Goal: Transaction & Acquisition: Purchase product/service

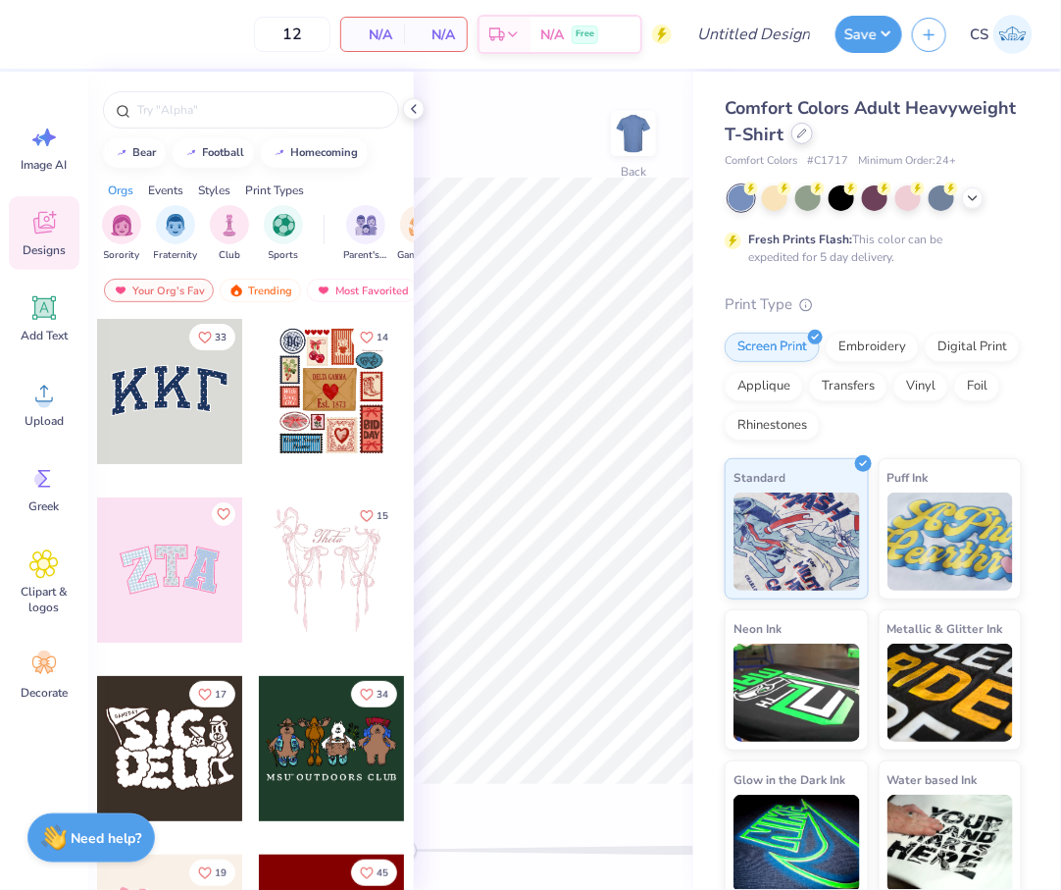
click at [802, 133] on icon at bounding box center [803, 134] width 10 height 10
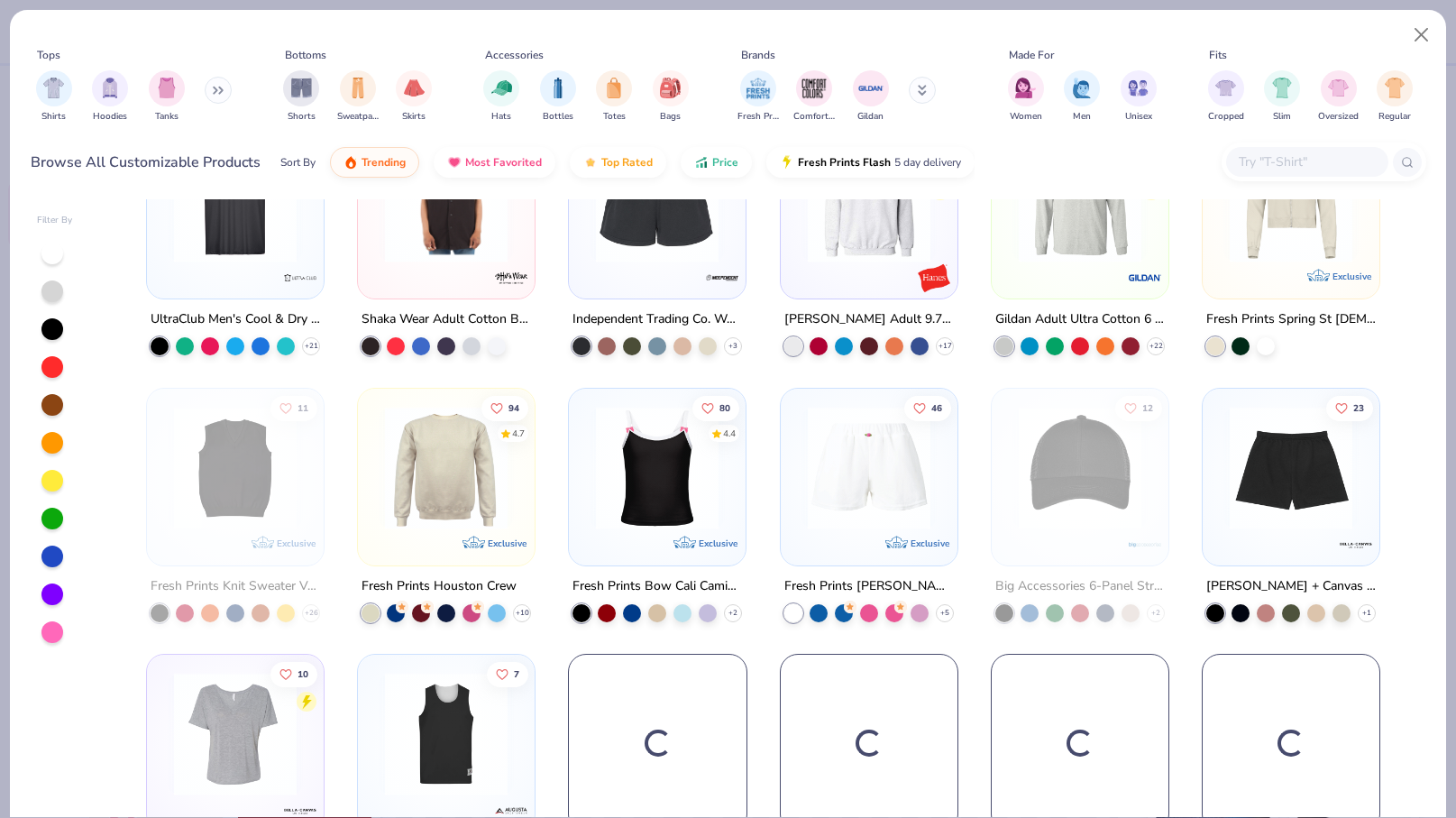
scroll to position [5675, 0]
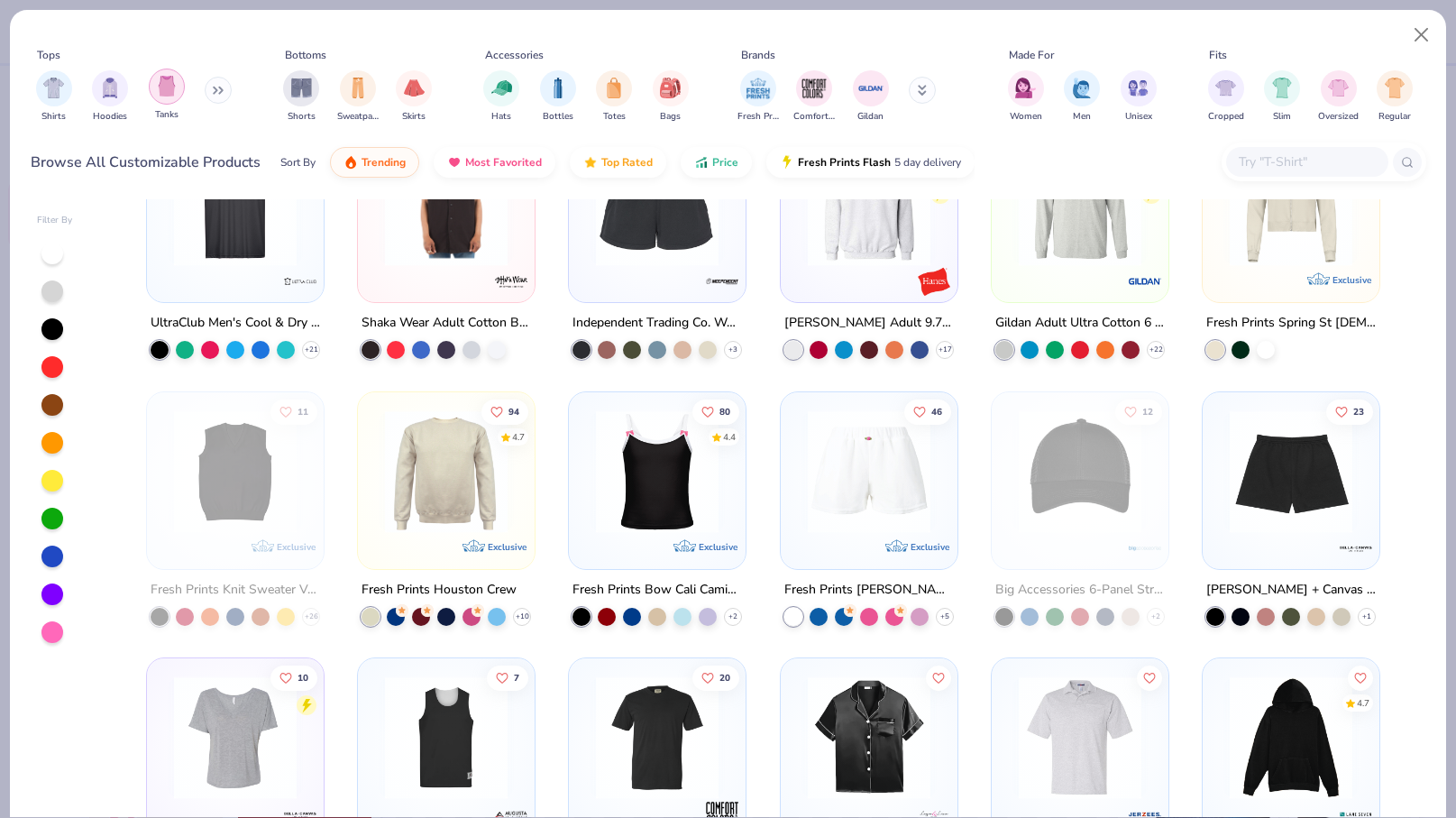
click at [167, 93] on img "filter for Tanks" at bounding box center [167, 85] width 20 height 21
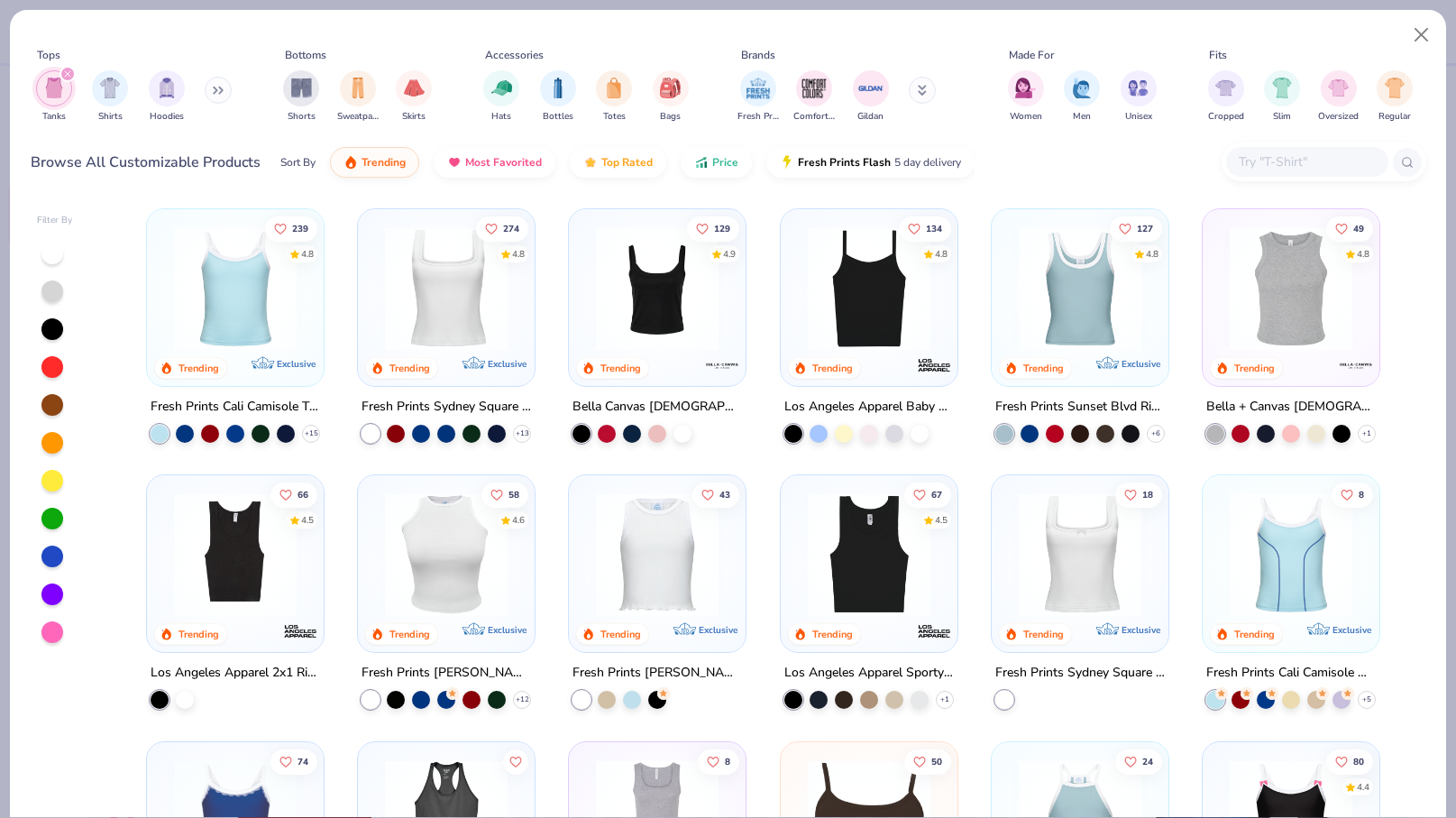
click at [248, 309] on img at bounding box center [235, 288] width 141 height 122
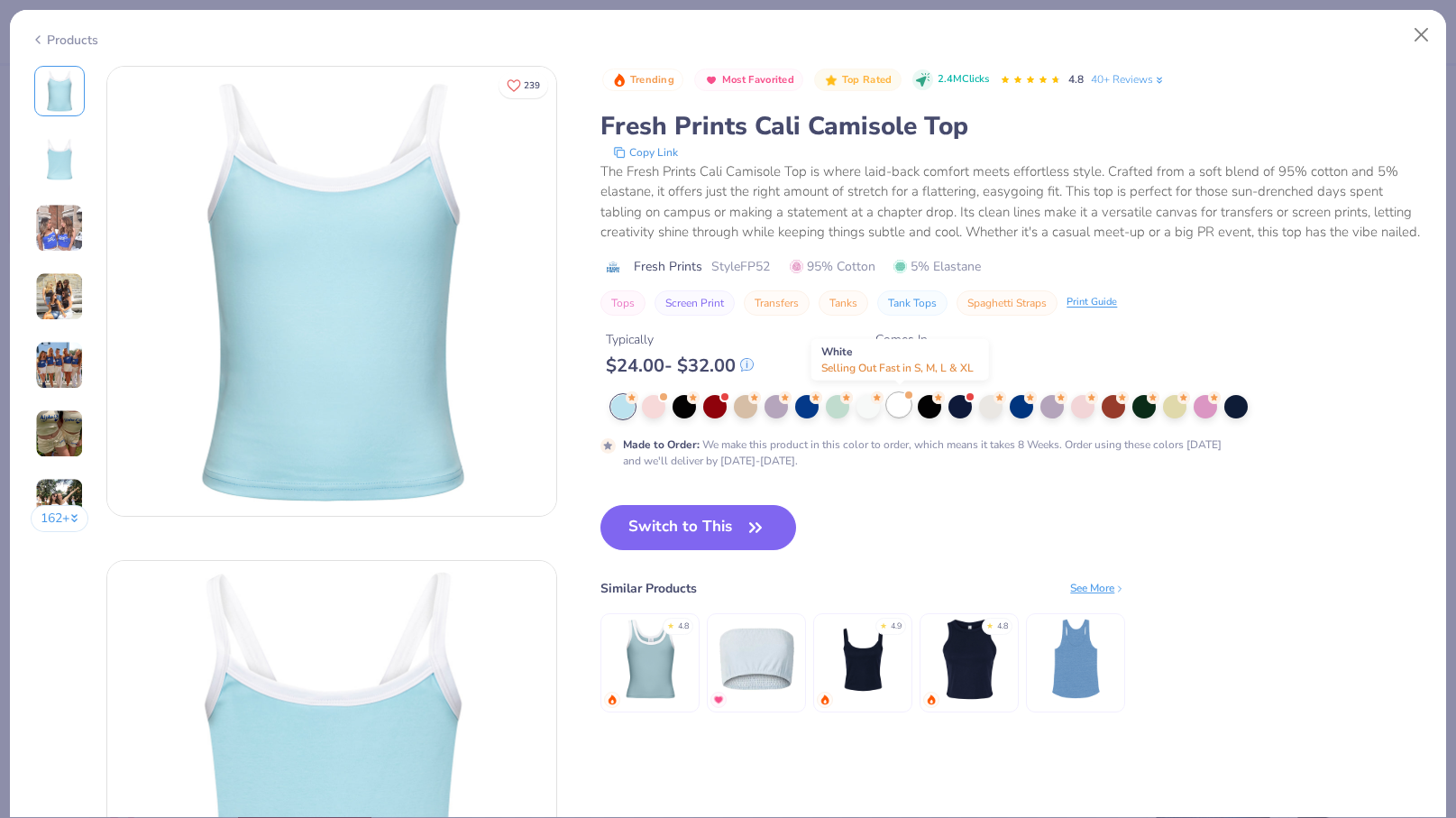
click at [900, 404] on div at bounding box center [899, 405] width 24 height 24
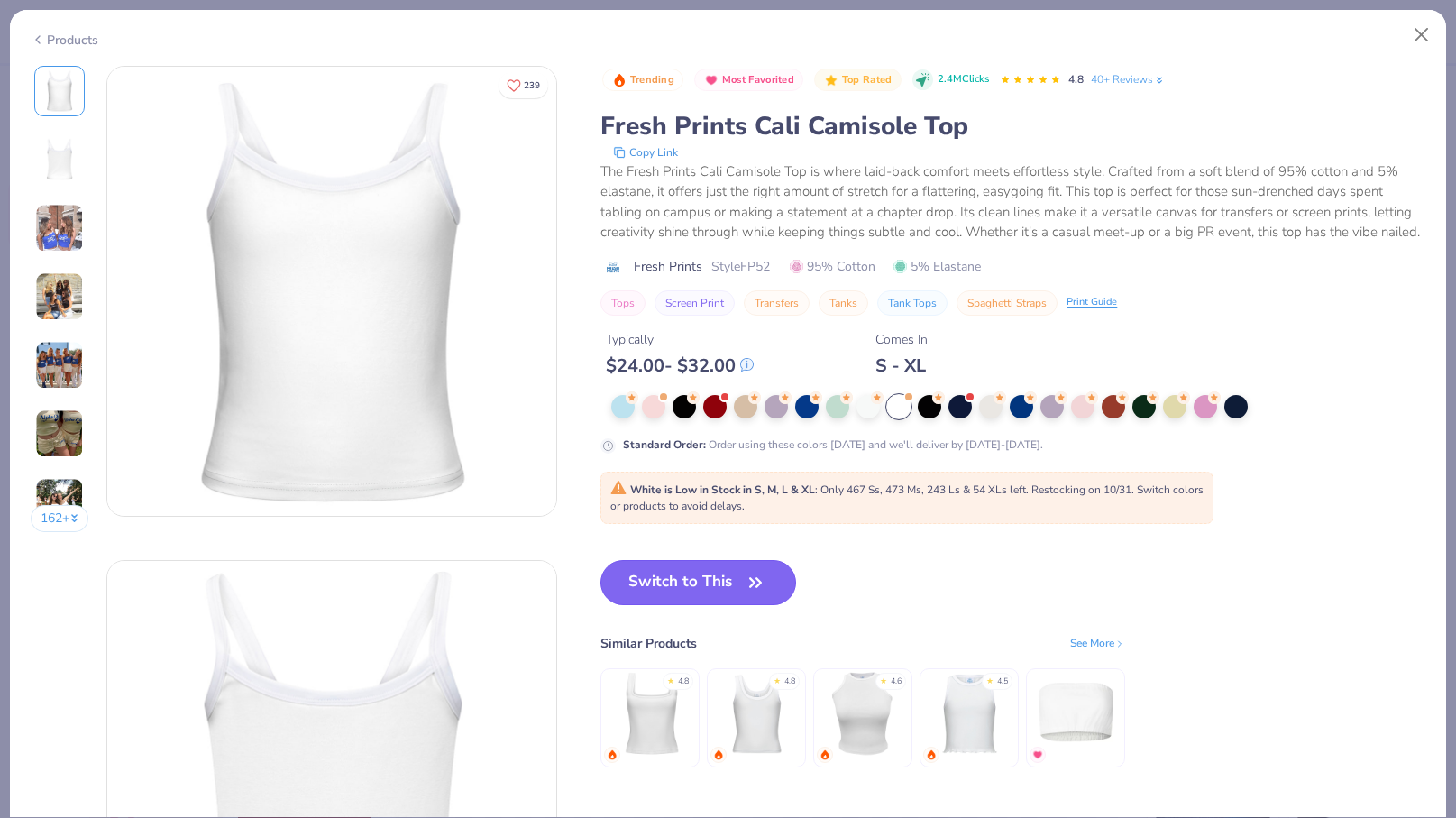
click at [773, 590] on button "Switch to This" at bounding box center [698, 582] width 196 height 45
type input "50"
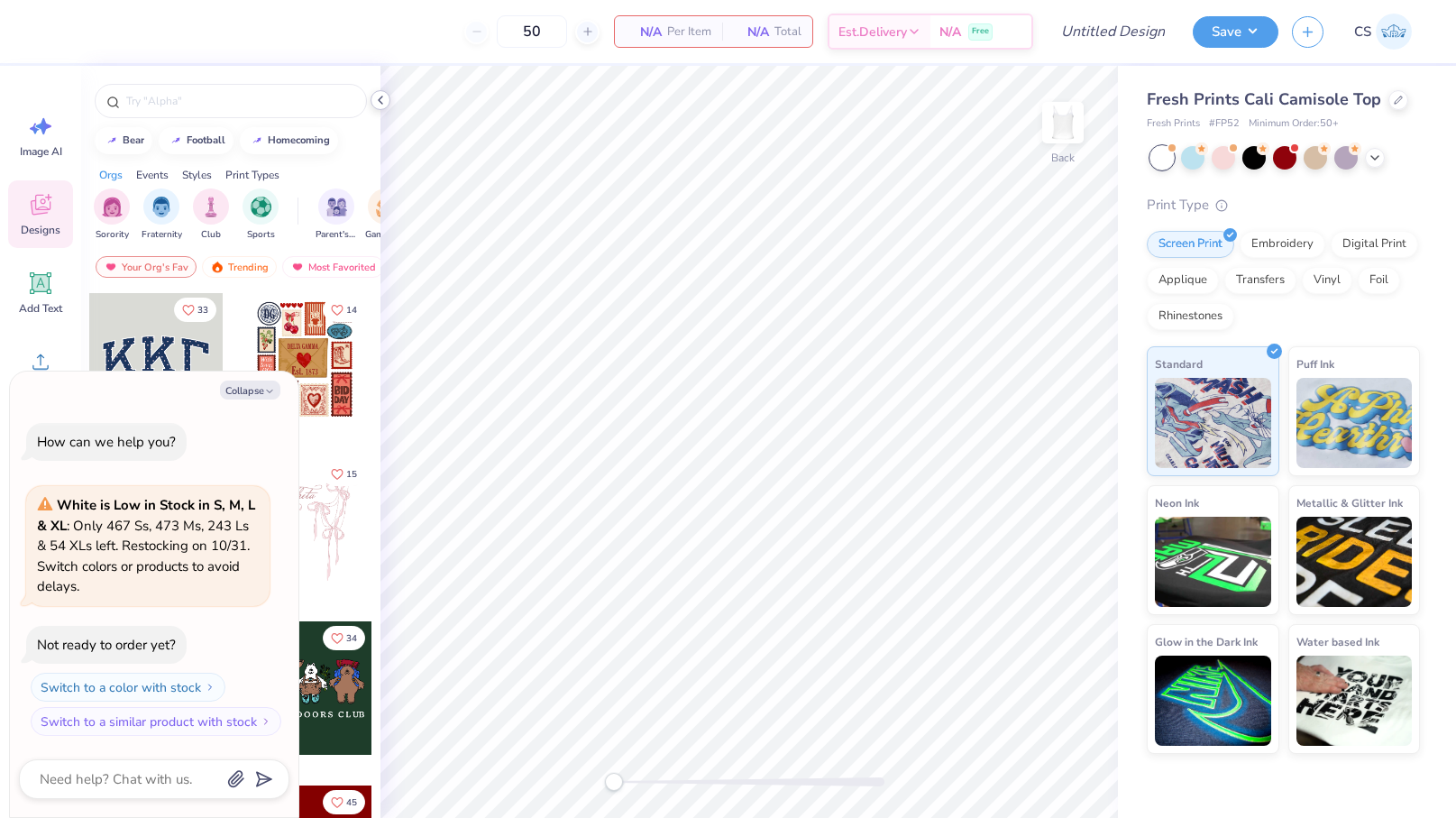
click at [382, 102] on icon at bounding box center [381, 100] width 15 height 15
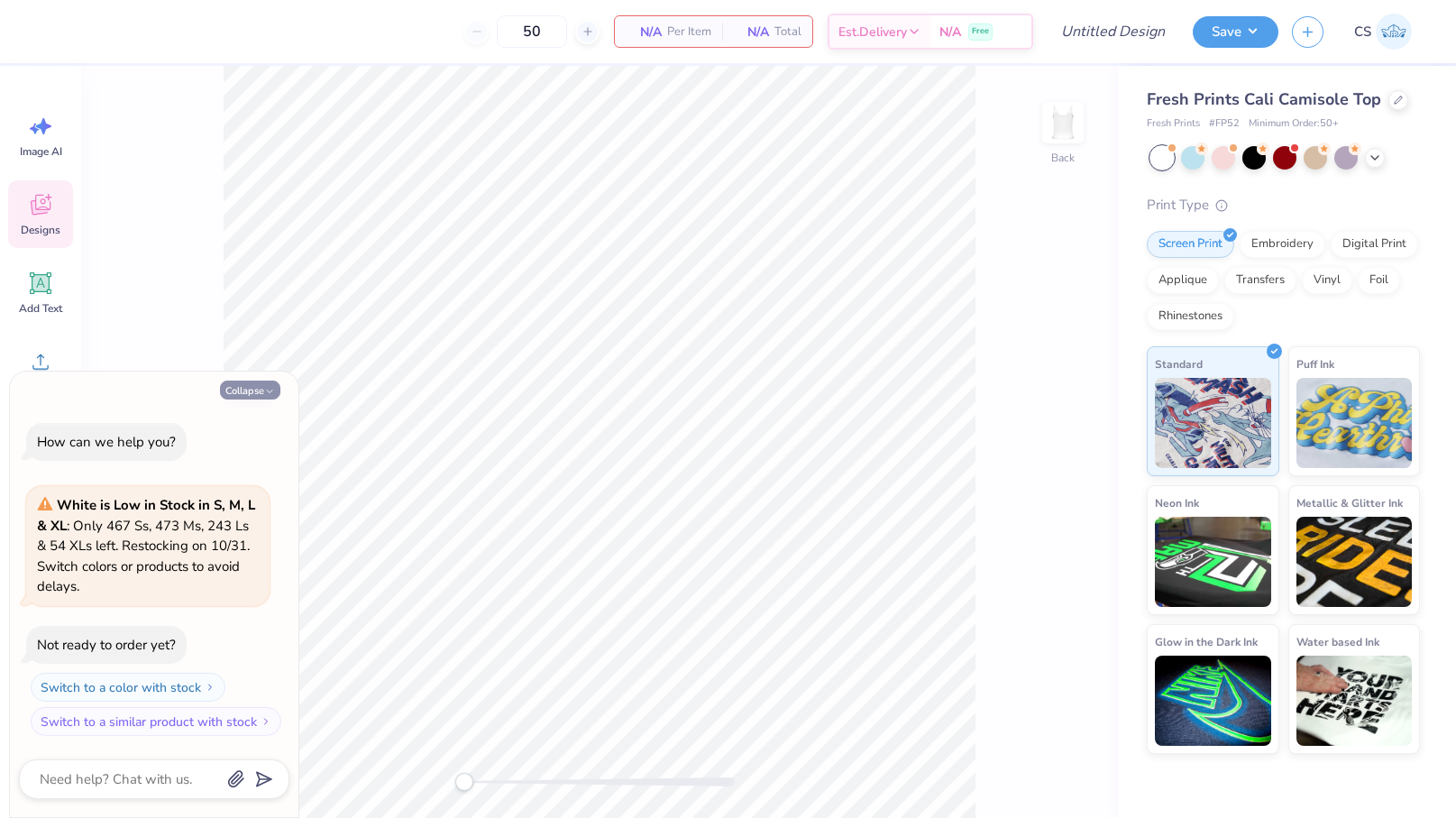
click at [271, 394] on icon "button" at bounding box center [269, 392] width 11 height 11
type textarea "x"
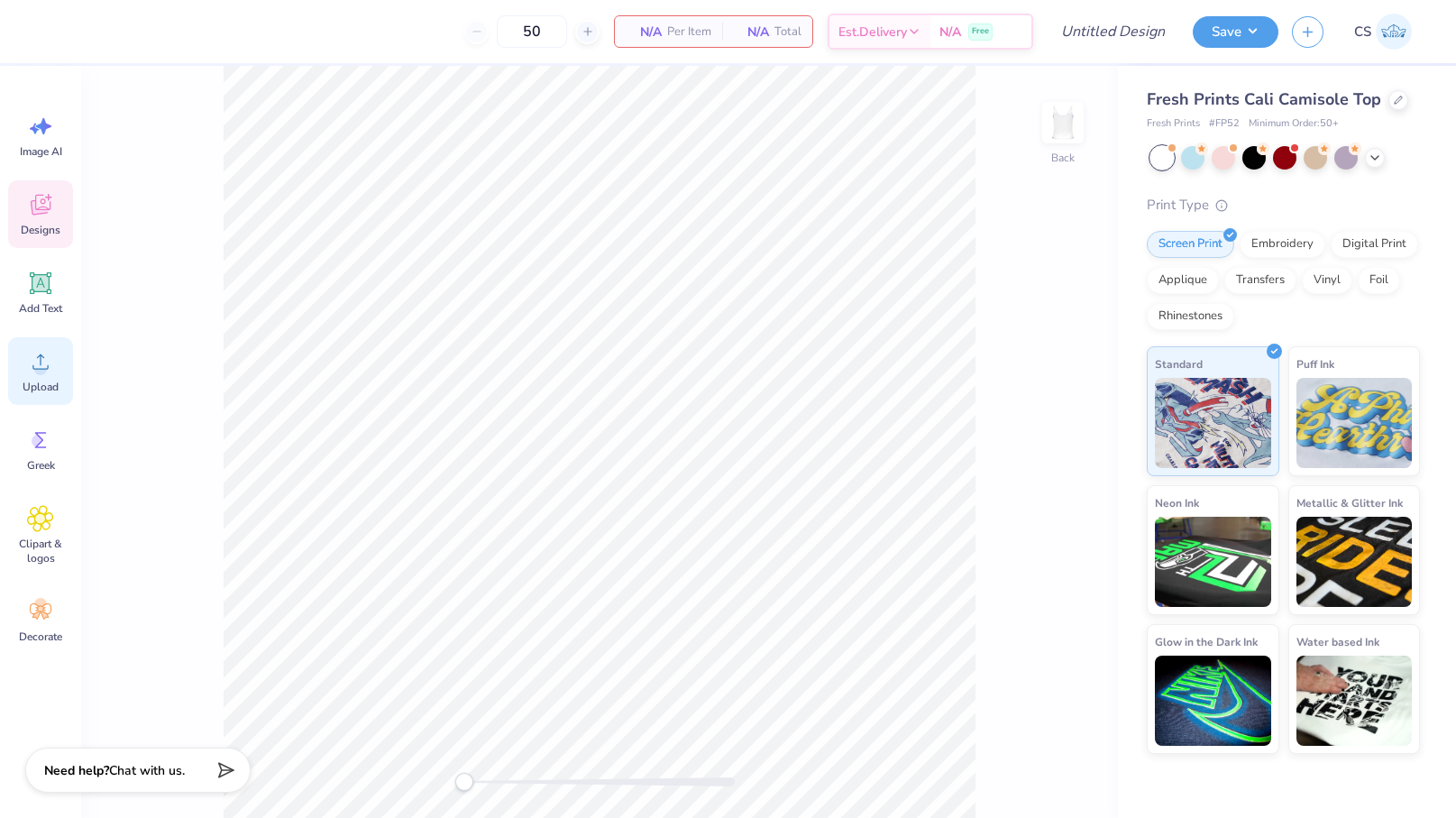
click at [47, 368] on icon at bounding box center [40, 362] width 17 height 16
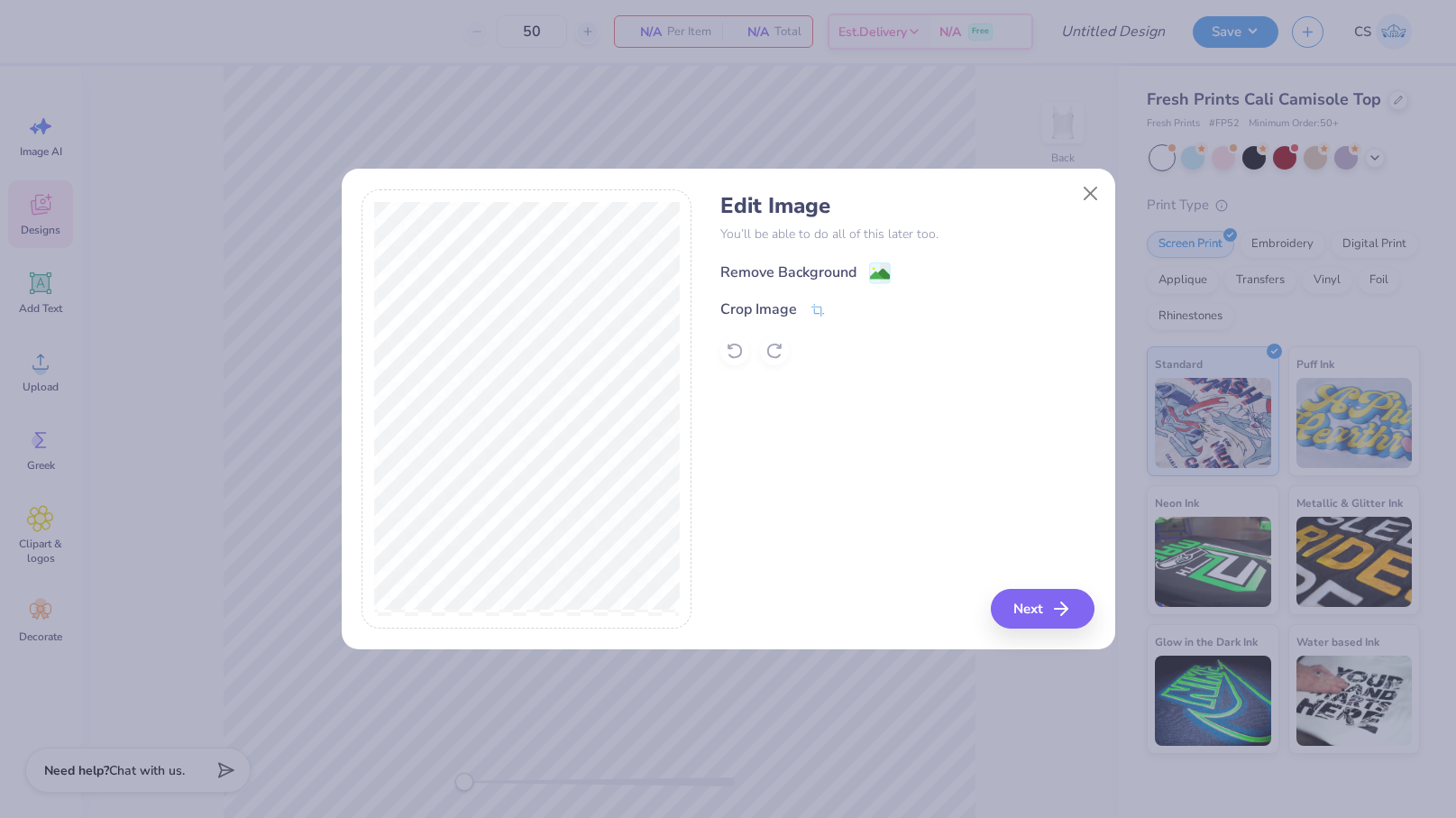
click at [876, 273] on image at bounding box center [881, 274] width 20 height 20
click at [1067, 612] on icon "button" at bounding box center [1067, 608] width 22 height 22
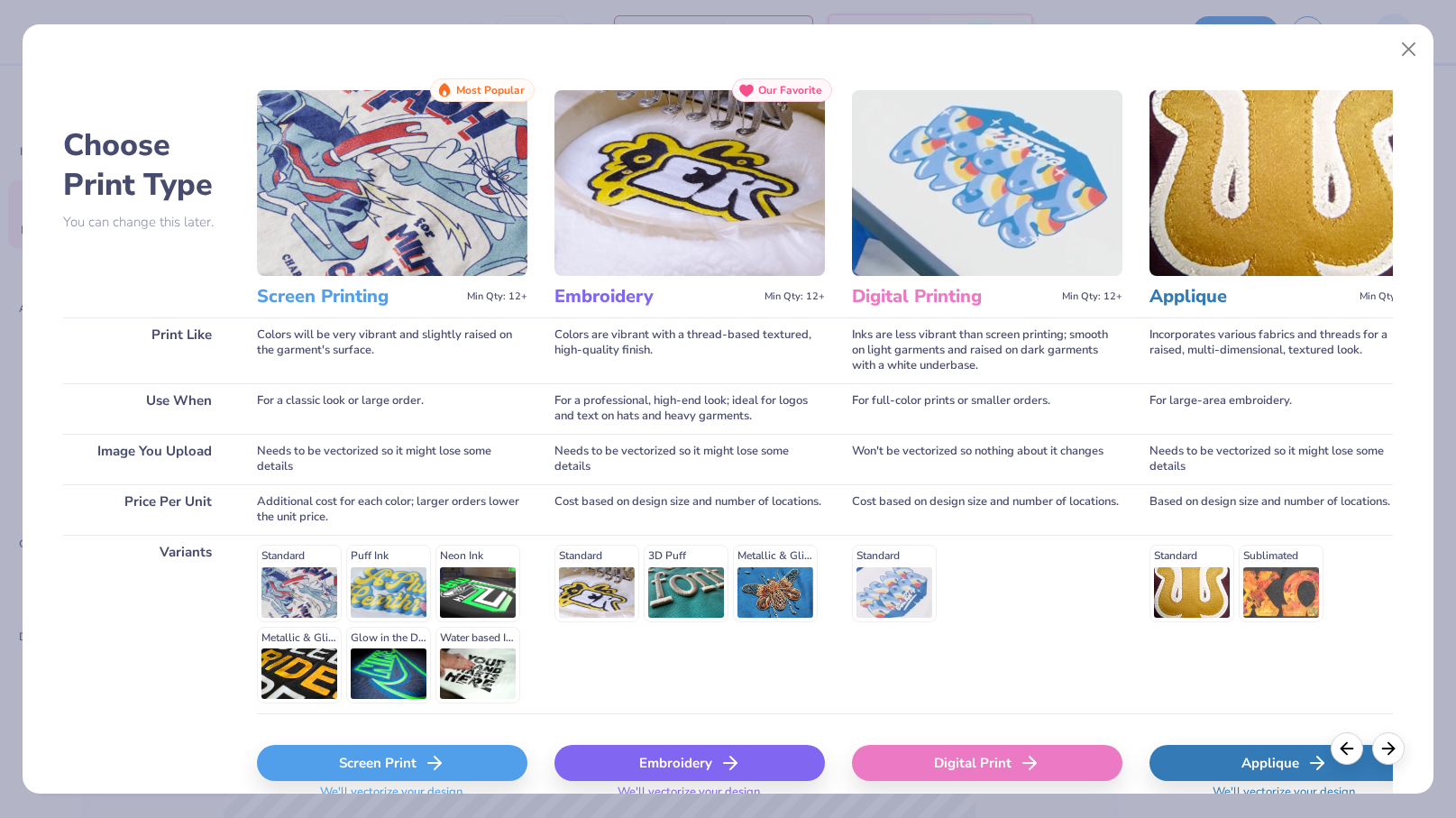
click at [475, 756] on div "Screen Print" at bounding box center [392, 762] width 270 height 36
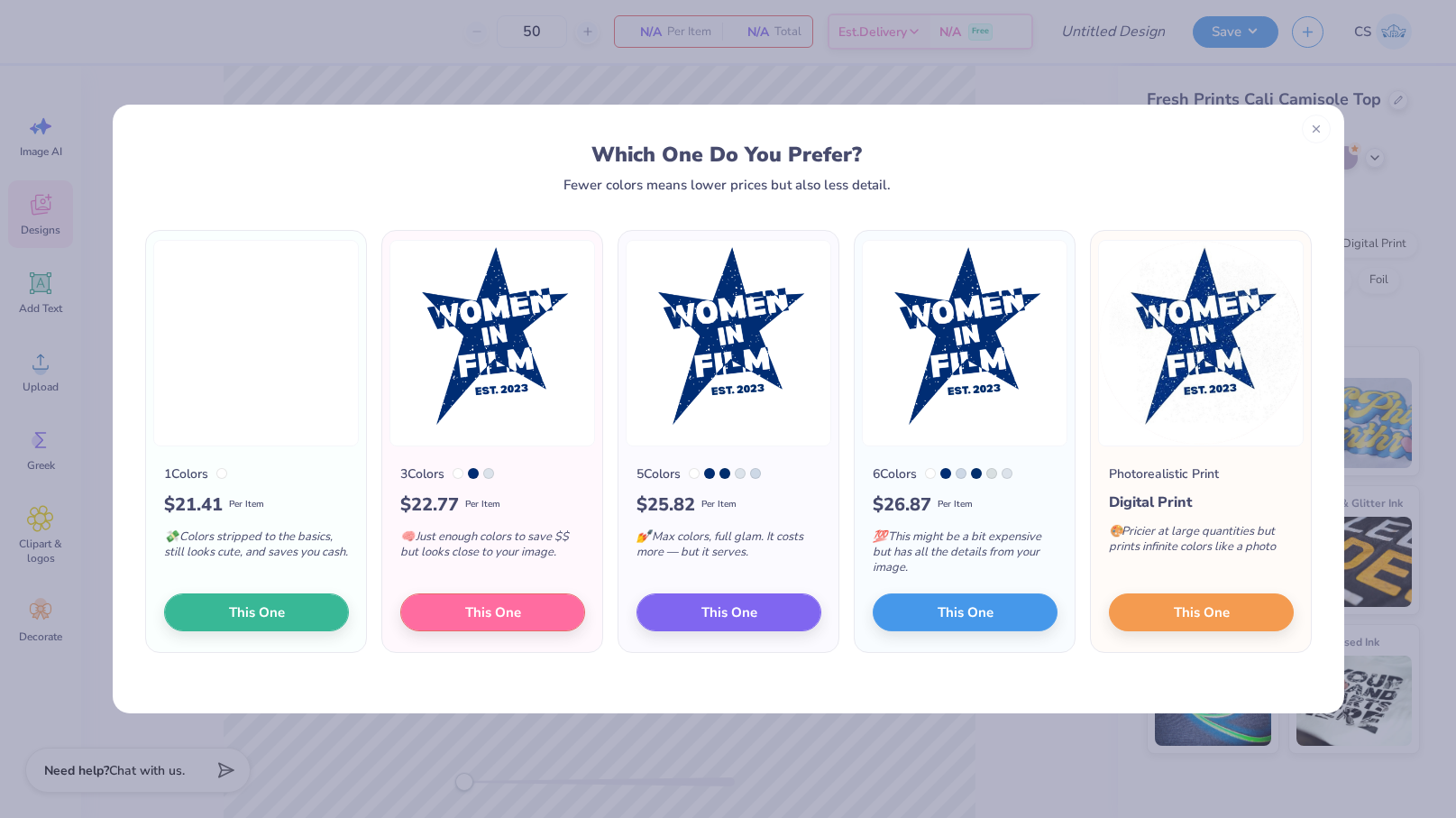
click at [1306, 139] on div "Which One Do You Prefer? Fewer colors means lower prices but also less detail." at bounding box center [729, 148] width 1232 height 87
click at [1318, 136] on div at bounding box center [1316, 126] width 28 height 28
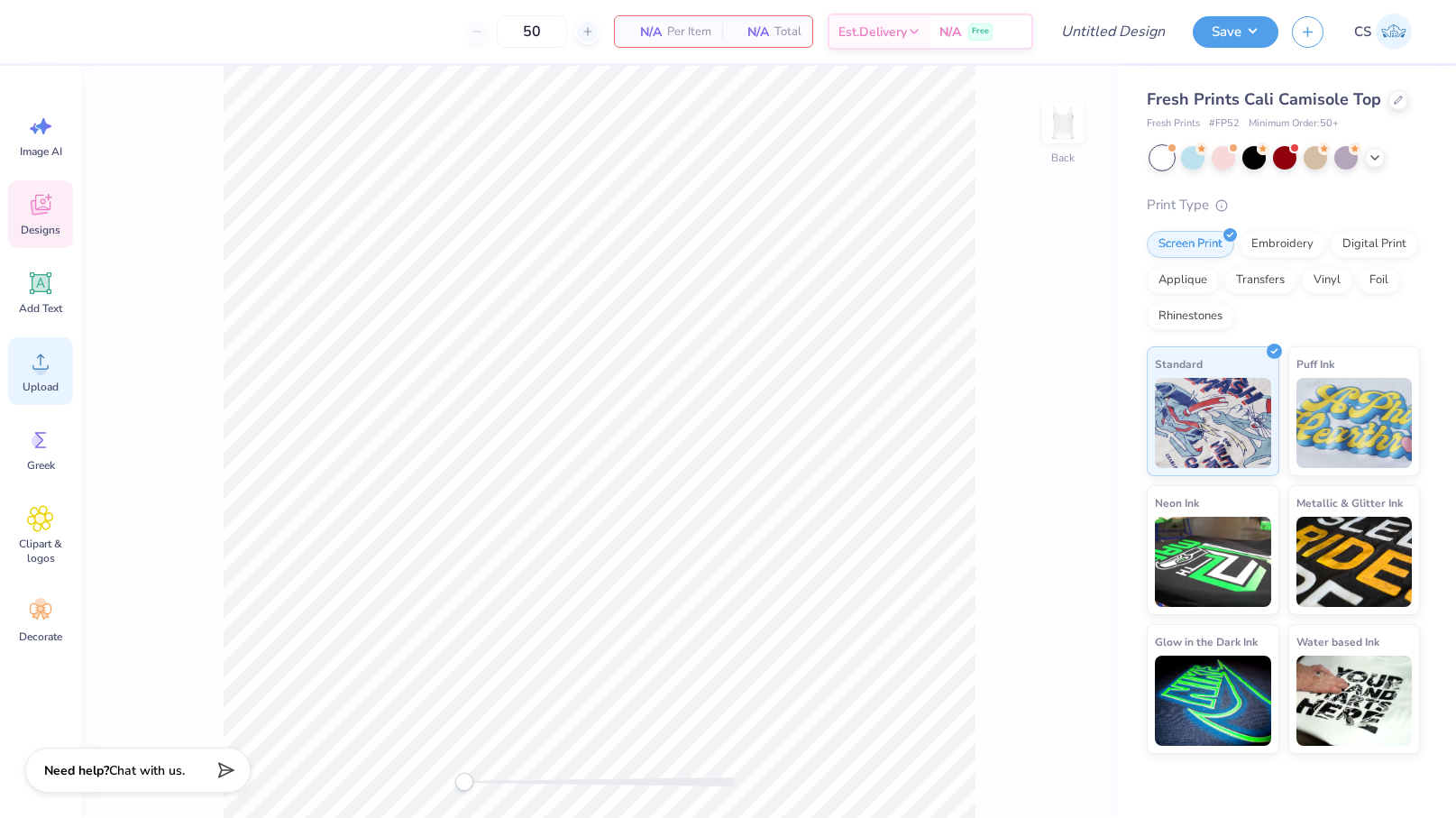
click at [21, 380] on div "Upload" at bounding box center [40, 371] width 65 height 68
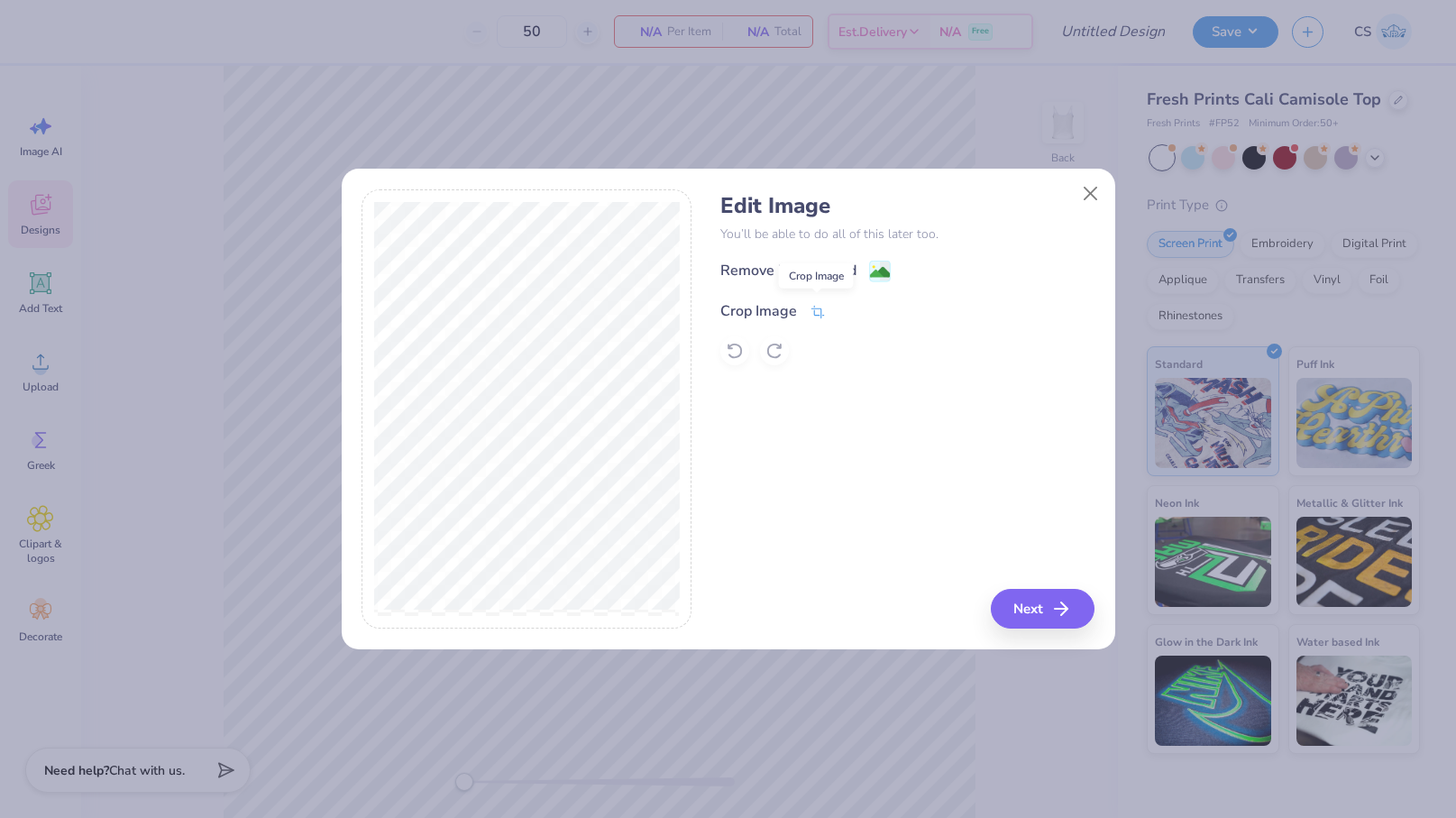
click at [820, 309] on icon at bounding box center [818, 312] width 14 height 13
click at [860, 421] on div "Edit Image You’ll be able to do all of this later too. Remove Background Crop I…" at bounding box center [907, 409] width 374 height 440
click at [880, 274] on div "Remove Background Crop Image" at bounding box center [907, 312] width 374 height 106
click at [847, 311] on icon at bounding box center [847, 310] width 11 height 11
click at [893, 274] on div "Remove Background" at bounding box center [907, 271] width 374 height 23
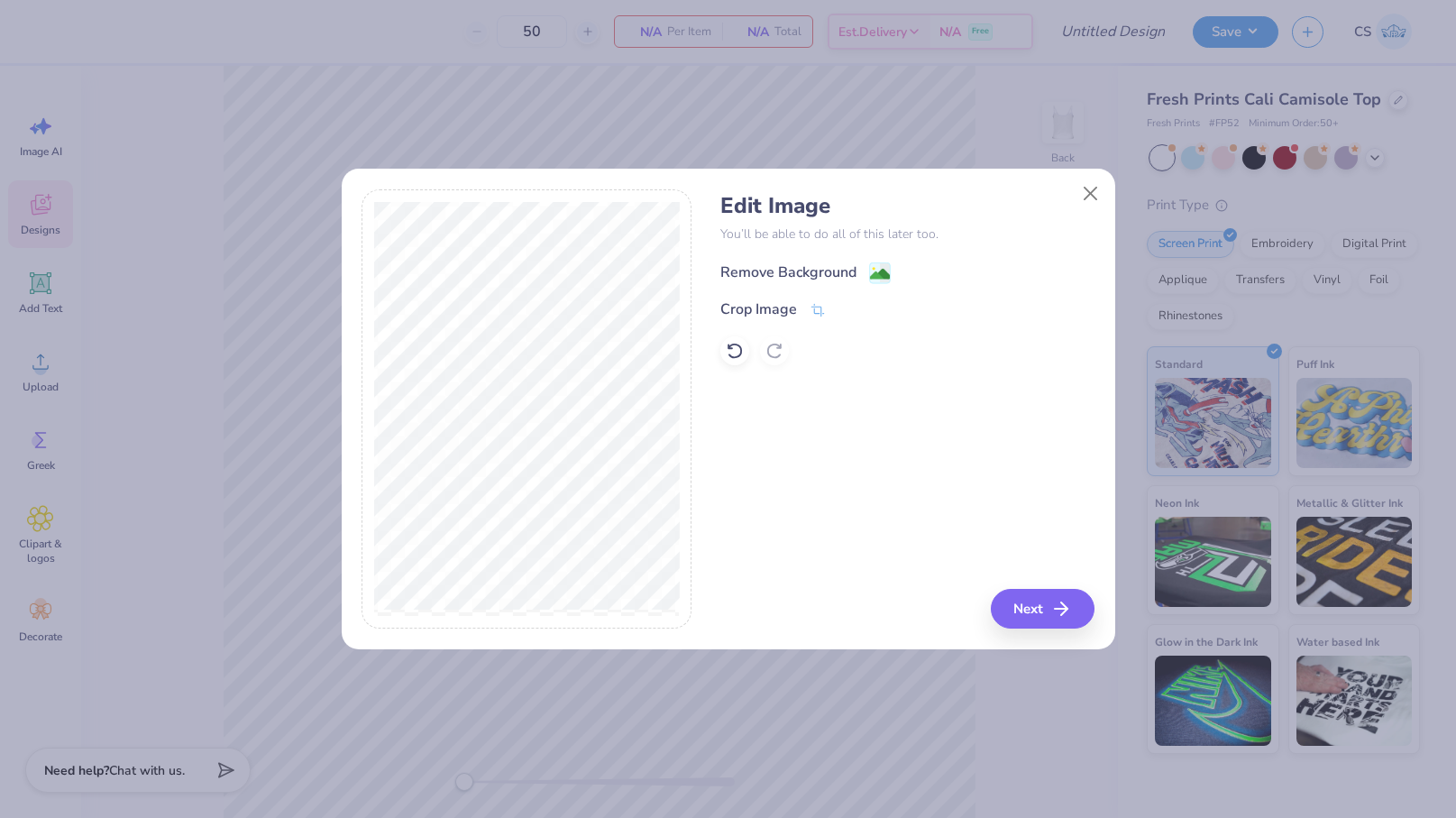
click at [878, 269] on image at bounding box center [881, 274] width 20 height 20
click at [1052, 618] on button "Next" at bounding box center [1045, 608] width 104 height 40
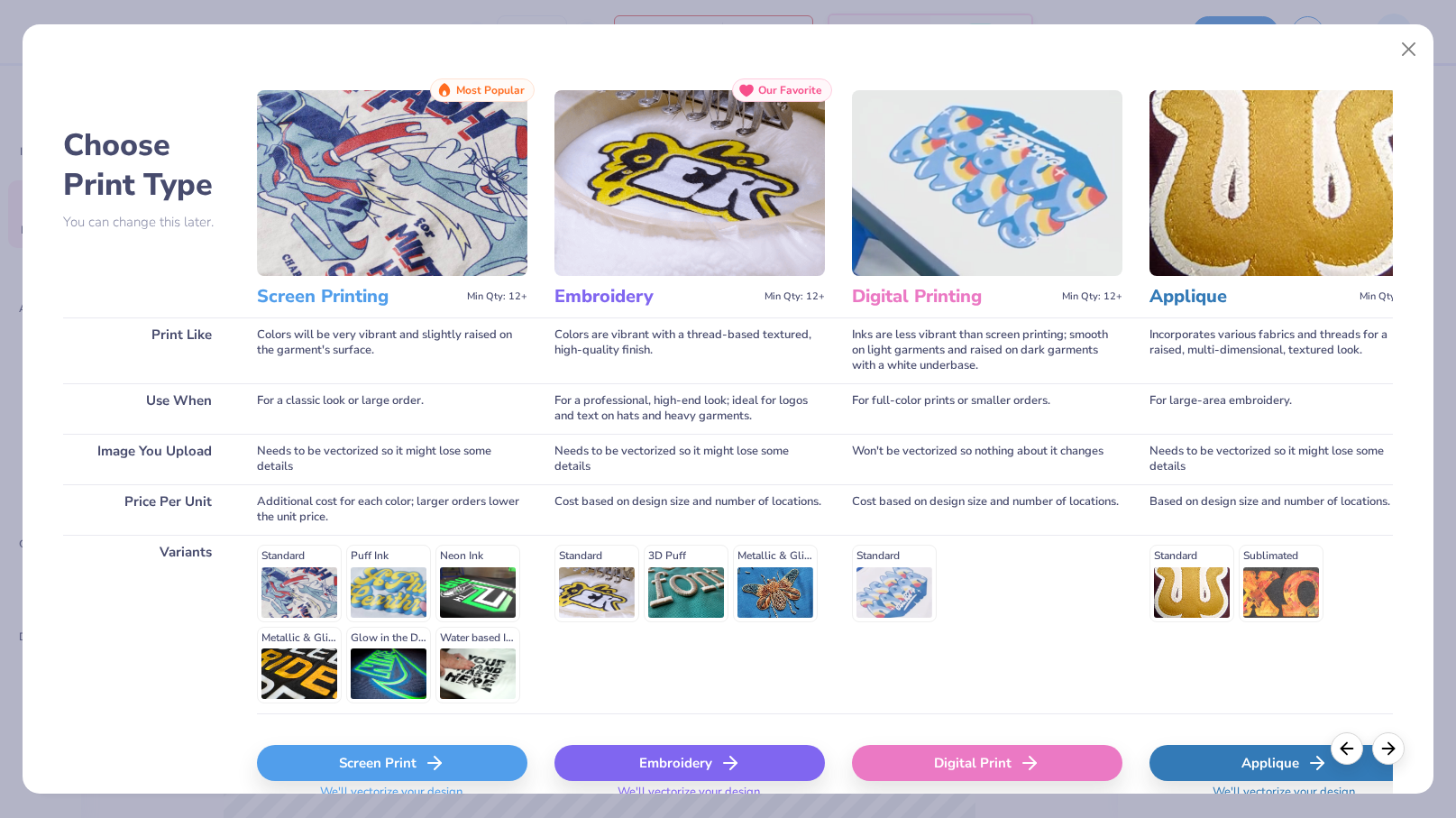
click at [452, 760] on div "Screen Print" at bounding box center [392, 762] width 270 height 36
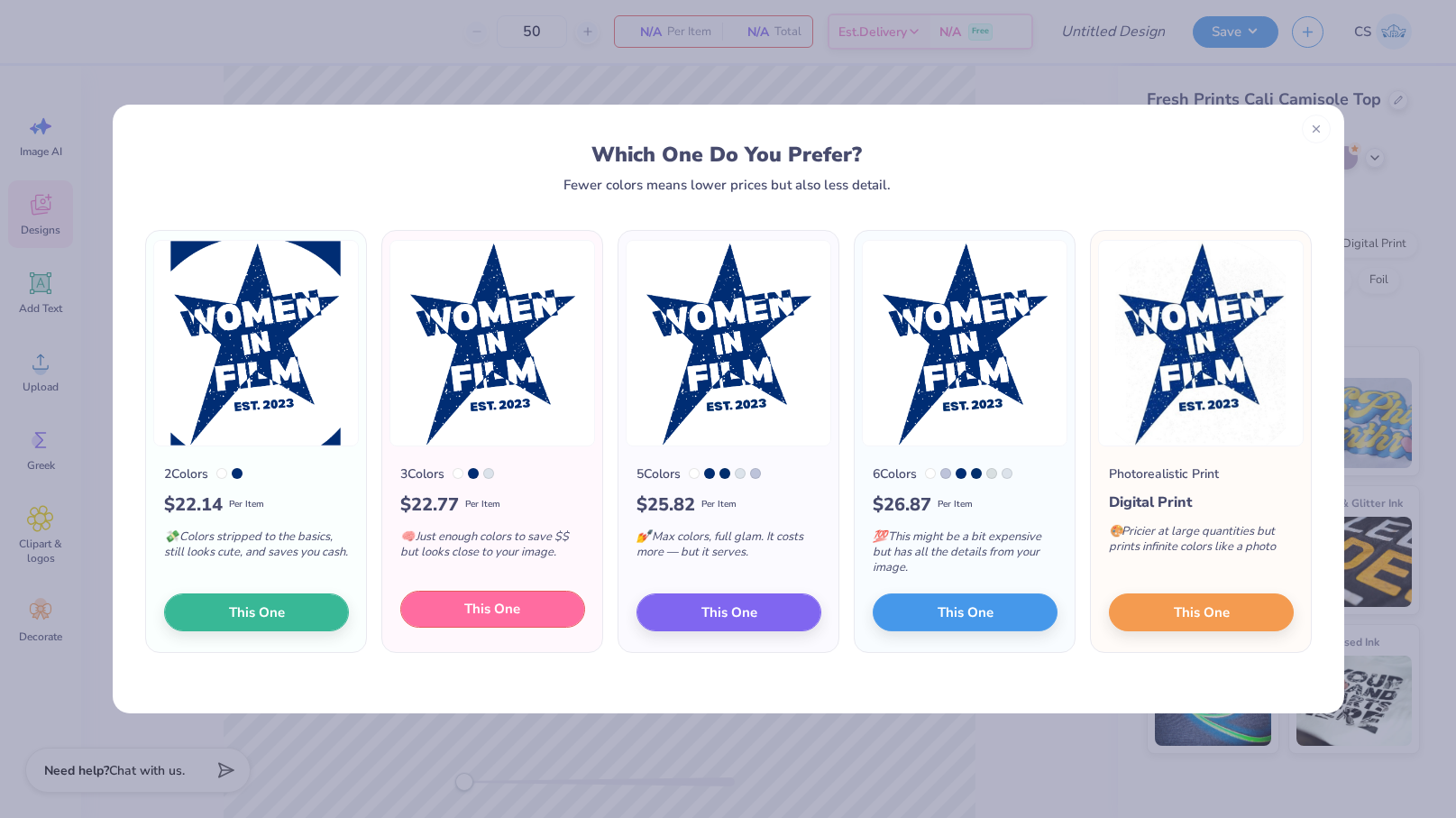
click at [452, 614] on button "This One" at bounding box center [493, 609] width 185 height 38
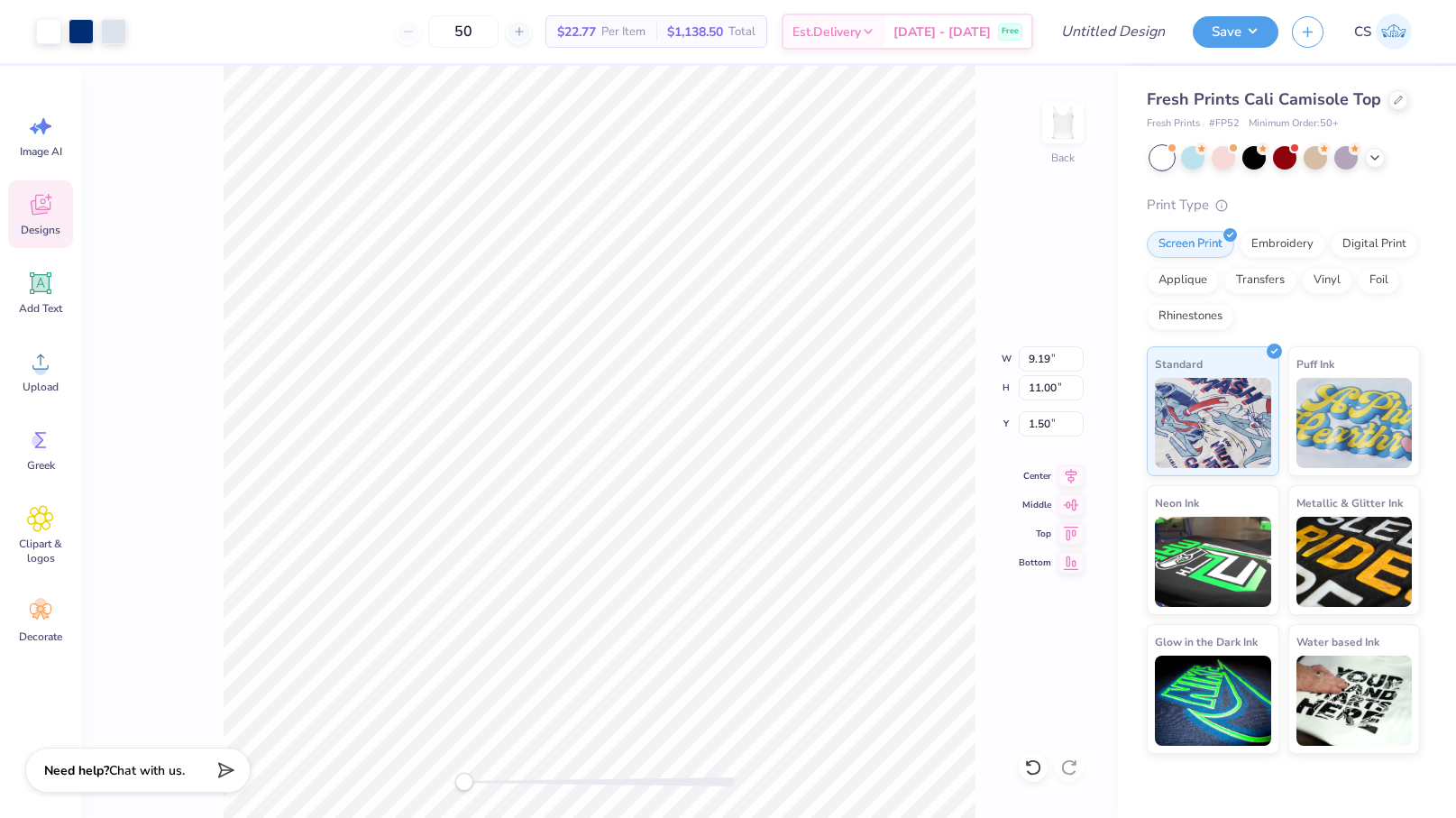
type input "3.95"
type input "4.73"
type input "0.92"
